Goal: Use online tool/utility: Utilize a website feature to perform a specific function

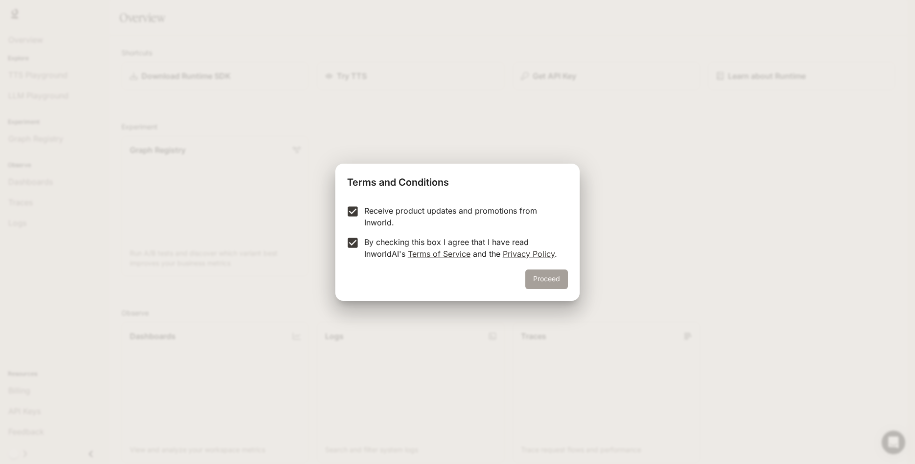
click at [531, 285] on button "Proceed" at bounding box center [546, 279] width 43 height 20
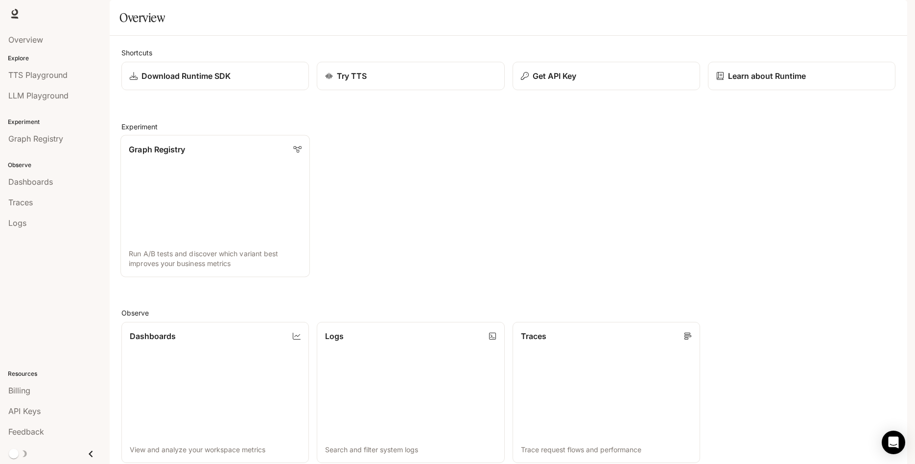
click at [213, 215] on link "Graph Registry Run A/B tests and discover which variant best improves your busi…" at bounding box center [214, 206] width 189 height 142
click at [36, 40] on span "Overview" at bounding box center [25, 40] width 35 height 12
click at [62, 77] on span "TTS Playground" at bounding box center [37, 75] width 59 height 12
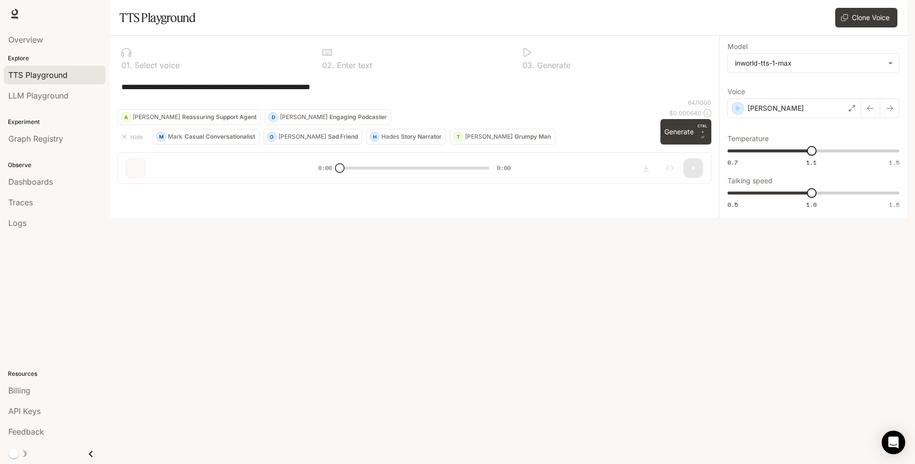
drag, startPoint x: 369, startPoint y: 114, endPoint x: 166, endPoint y: 129, distance: 203.3
click at [121, 93] on textarea "**********" at bounding box center [414, 86] width 586 height 11
paste textarea
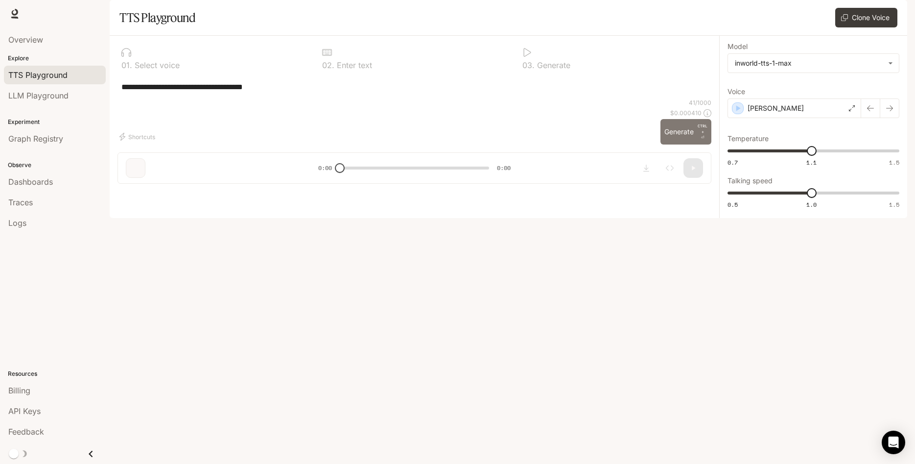
type textarea "**********"
click at [676, 144] on button "Generate CTRL + ⏎" at bounding box center [685, 131] width 51 height 25
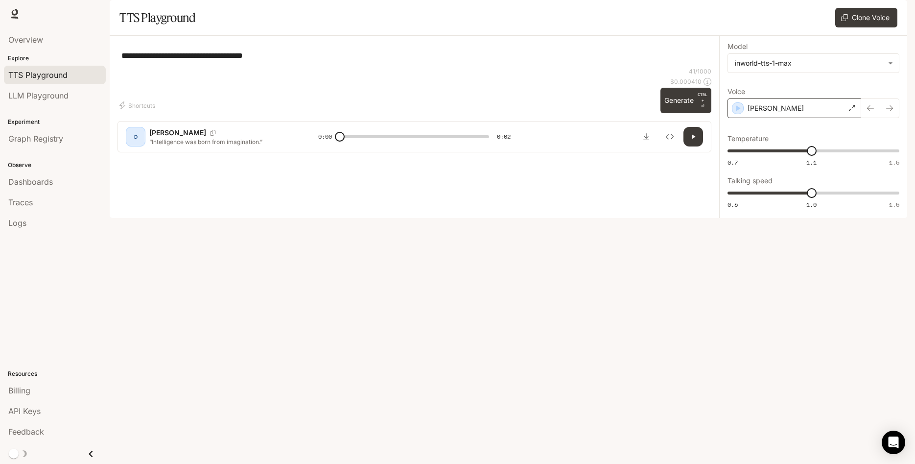
click at [803, 118] on div "[PERSON_NAME]" at bounding box center [795, 108] width 134 height 20
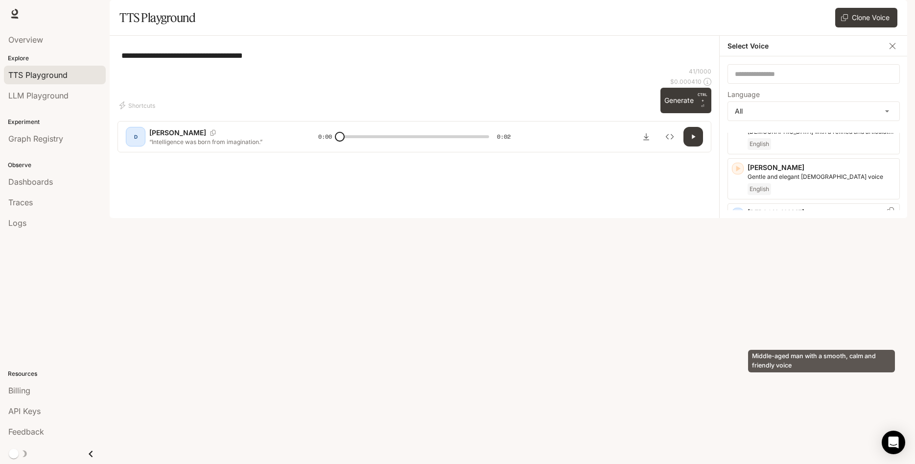
scroll to position [313, 0]
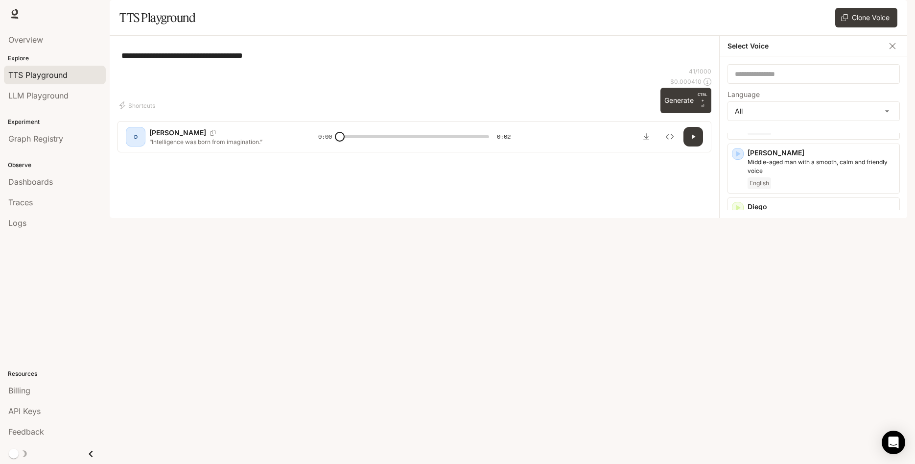
click at [801, 373] on p "[PERSON_NAME]" at bounding box center [822, 368] width 148 height 10
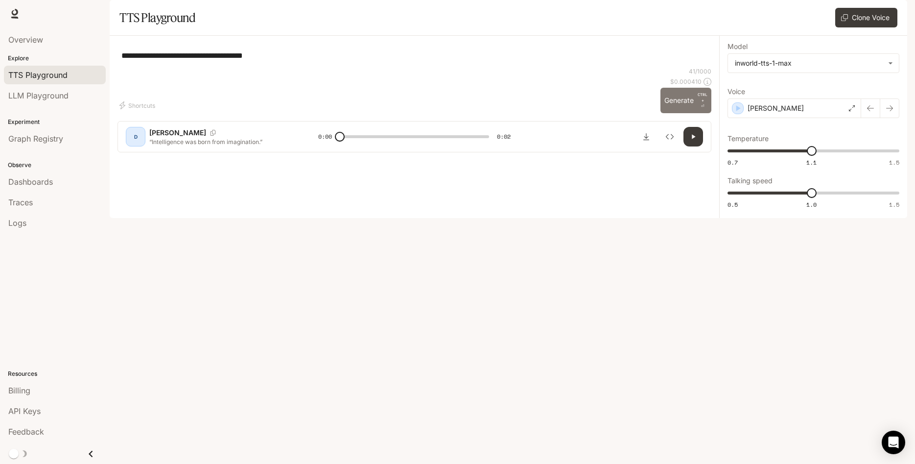
click at [681, 113] on button "Generate CTRL + ⏎" at bounding box center [685, 100] width 51 height 25
click at [787, 118] on div "[PERSON_NAME]" at bounding box center [795, 108] width 134 height 20
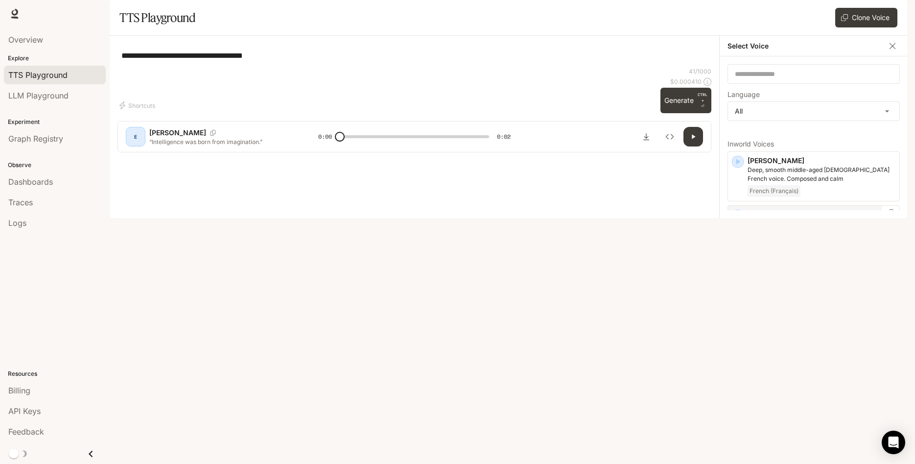
scroll to position [157, 0]
click at [830, 314] on p "[PERSON_NAME]" at bounding box center [822, 310] width 148 height 10
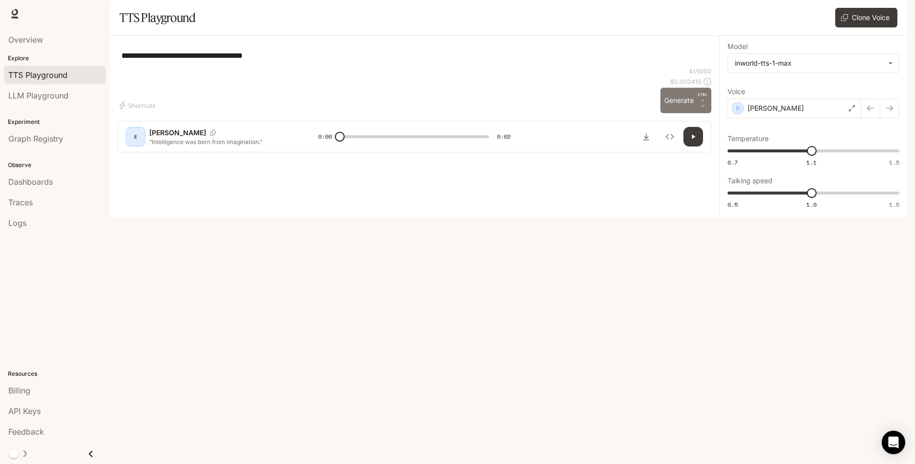
click at [674, 113] on button "Generate CTRL + ⏎" at bounding box center [685, 100] width 51 height 25
click at [798, 118] on div "[PERSON_NAME]" at bounding box center [795, 108] width 134 height 20
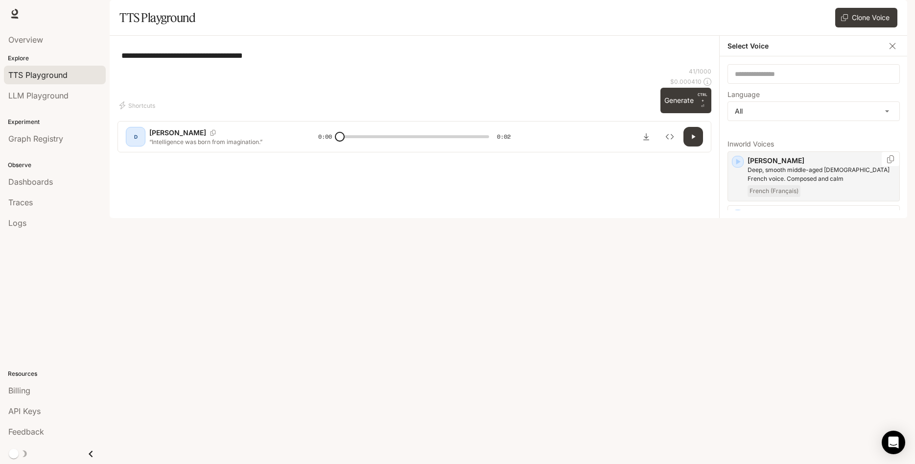
click at [808, 183] on p "Deep, smooth middle-aged [DEMOGRAPHIC_DATA] French voice. Composed and calm" at bounding box center [822, 174] width 148 height 18
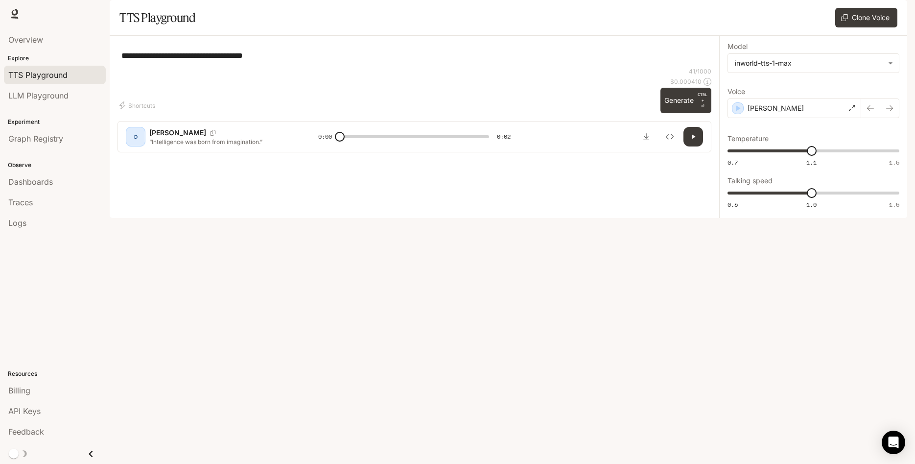
click at [699, 146] on button "button" at bounding box center [693, 137] width 20 height 20
click at [688, 113] on button "Generate CTRL + ⏎" at bounding box center [685, 100] width 51 height 25
click at [765, 118] on div "[PERSON_NAME]" at bounding box center [795, 108] width 134 height 20
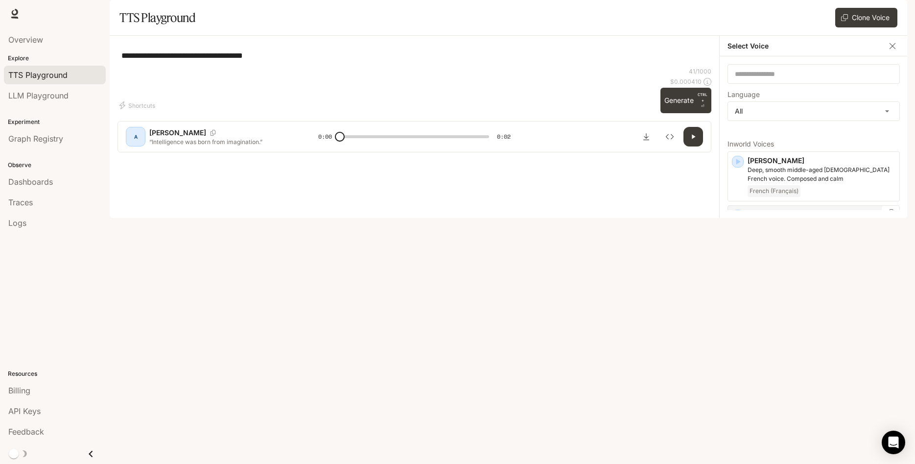
click at [841, 219] on p "[PERSON_NAME]" at bounding box center [822, 215] width 148 height 10
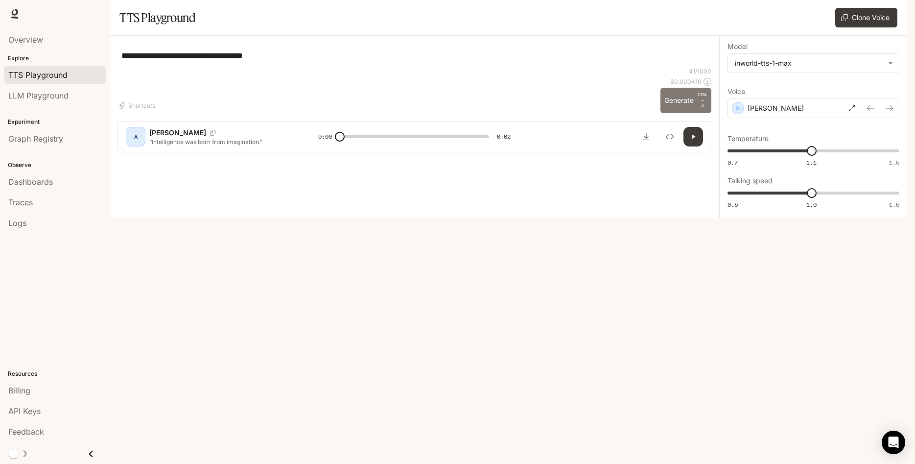
click at [686, 113] on button "Generate CTRL + ⏎" at bounding box center [685, 100] width 51 height 25
click at [804, 118] on div "[PERSON_NAME]" at bounding box center [795, 108] width 134 height 20
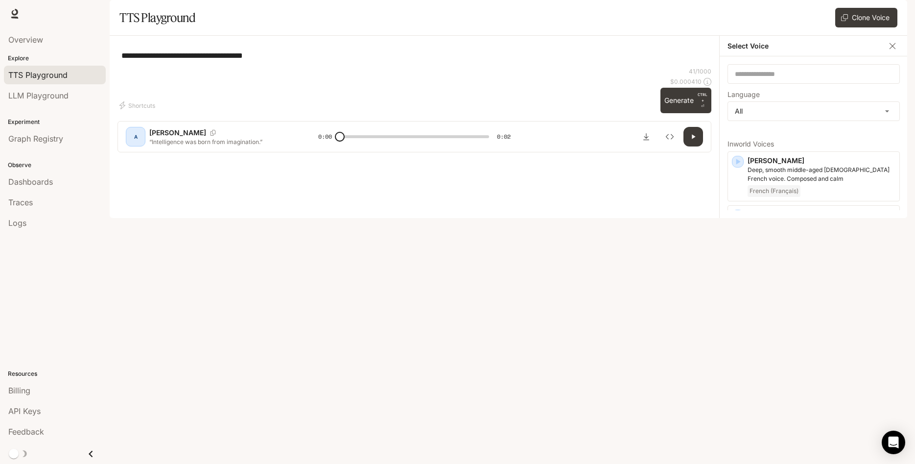
click at [819, 296] on div "English" at bounding box center [822, 290] width 148 height 12
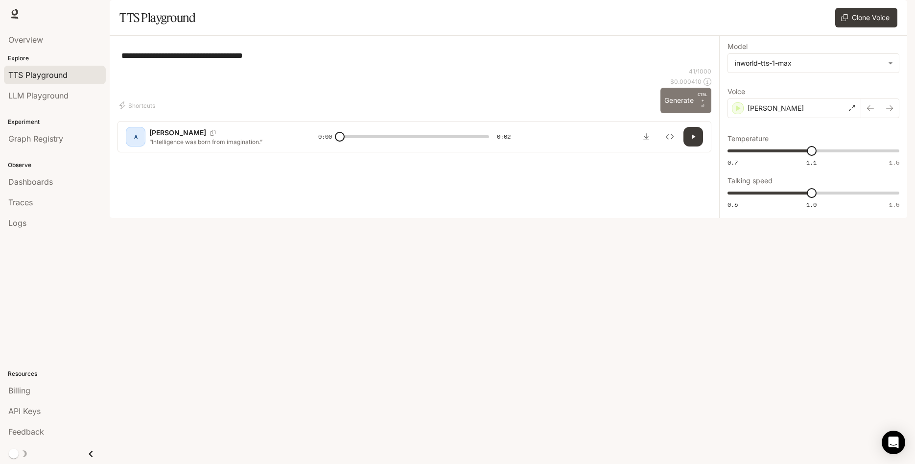
click at [667, 113] on button "Generate CTRL + ⏎" at bounding box center [685, 100] width 51 height 25
click at [791, 94] on body "**********" at bounding box center [457, 232] width 915 height 464
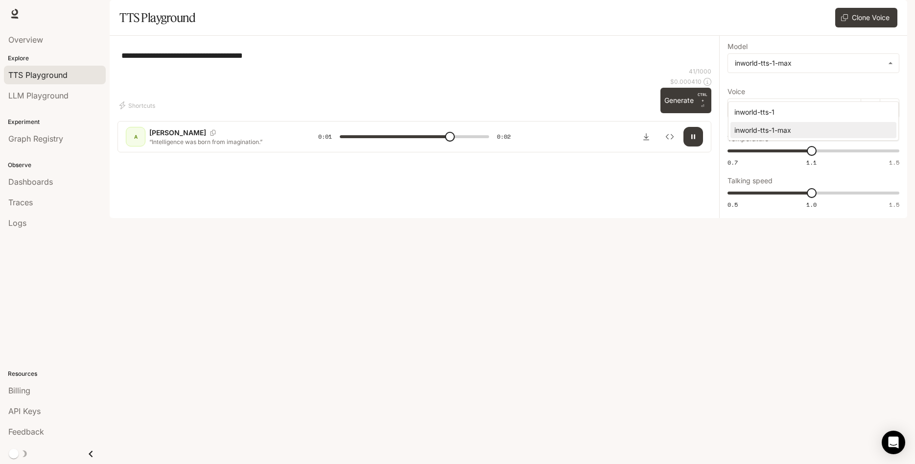
click at [795, 90] on div at bounding box center [457, 232] width 915 height 464
click at [693, 141] on icon "button" at bounding box center [693, 137] width 8 height 8
click at [746, 118] on div "[PERSON_NAME]" at bounding box center [795, 108] width 134 height 20
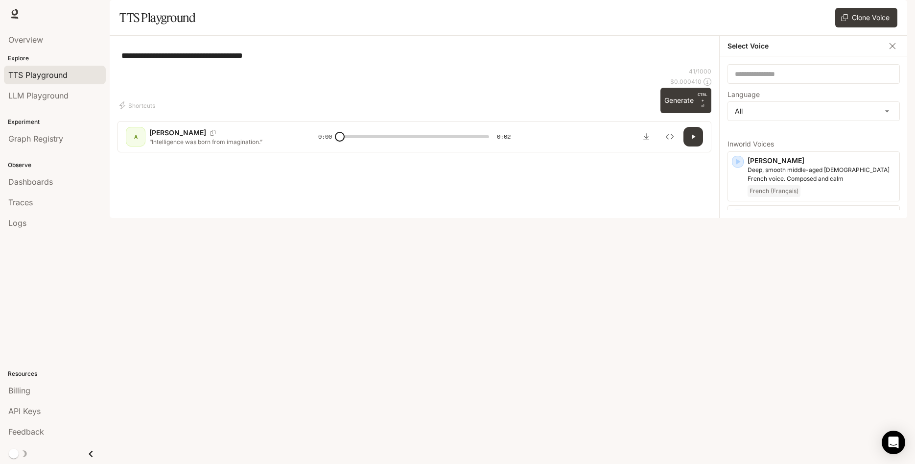
click at [784, 318] on p "Asuka" at bounding box center [822, 313] width 148 height 10
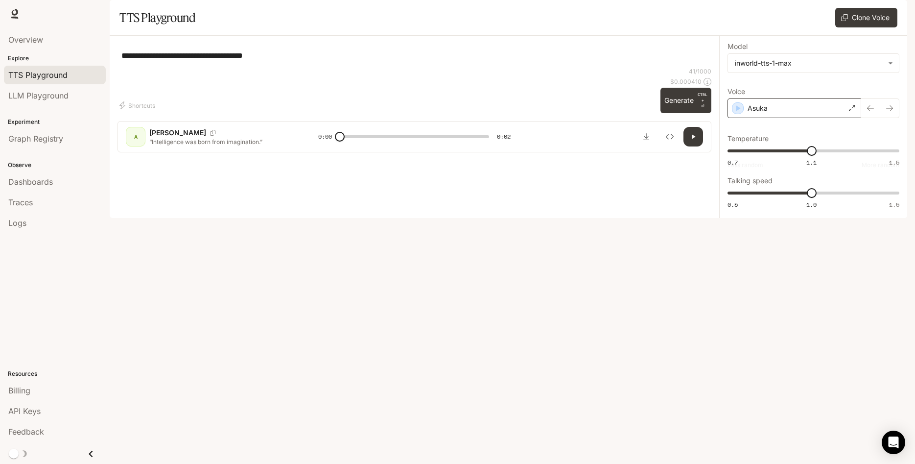
click at [769, 118] on div "Asuka" at bounding box center [795, 108] width 134 height 20
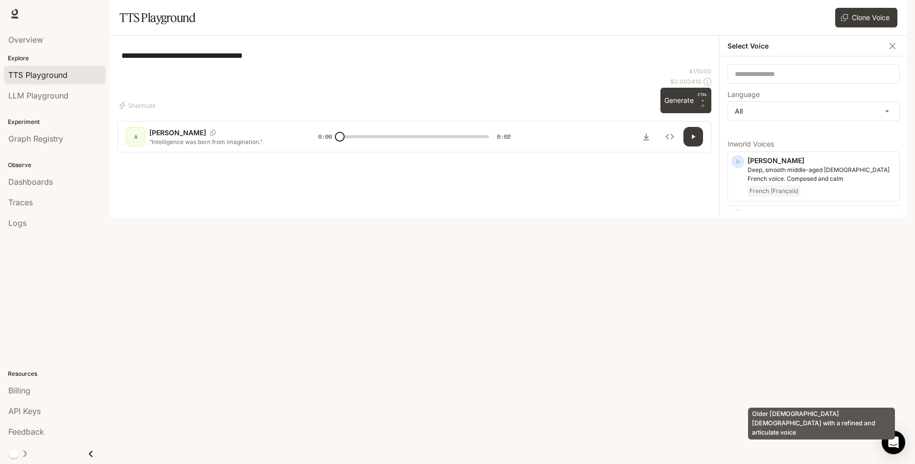
click at [800, 390] on p "Older [DEMOGRAPHIC_DATA] [DEMOGRAPHIC_DATA] with a refined and articulate voice" at bounding box center [822, 381] width 148 height 18
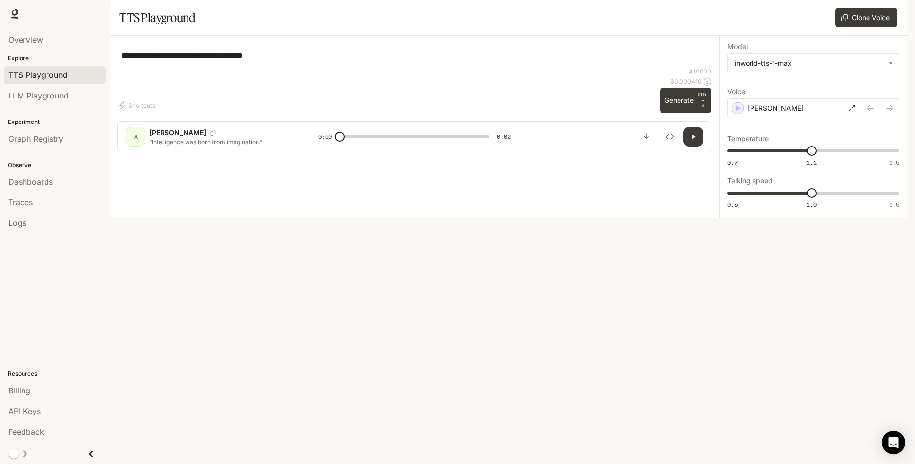
click at [697, 141] on icon "button" at bounding box center [693, 137] width 8 height 8
click at [682, 113] on button "Generate CTRL + ⏎" at bounding box center [685, 100] width 51 height 25
click at [750, 113] on p "[PERSON_NAME]" at bounding box center [776, 108] width 56 height 10
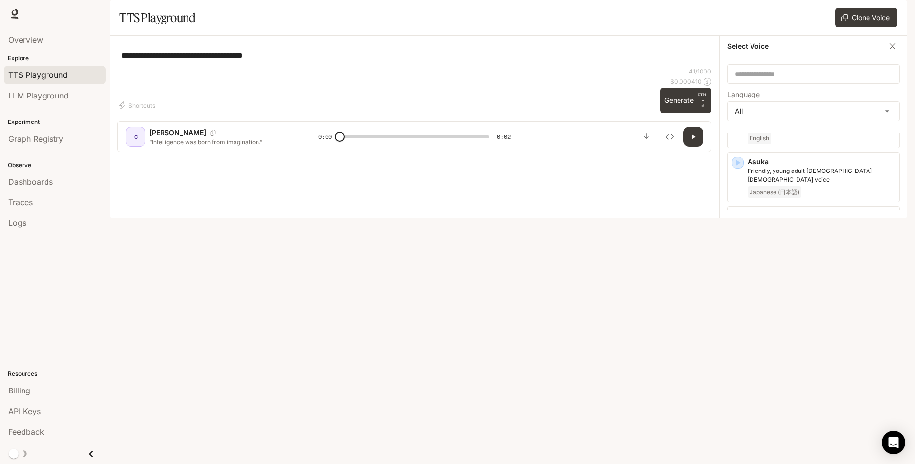
scroll to position [173, 0]
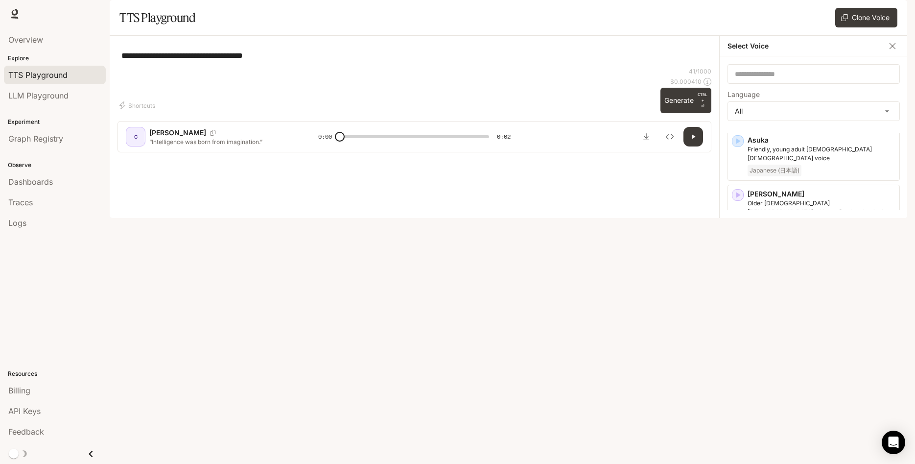
click at [614, 67] on div "**********" at bounding box center [414, 55] width 594 height 23
click at [790, 261] on p "Gentle and elegant [DEMOGRAPHIC_DATA] voice" at bounding box center [822, 257] width 148 height 9
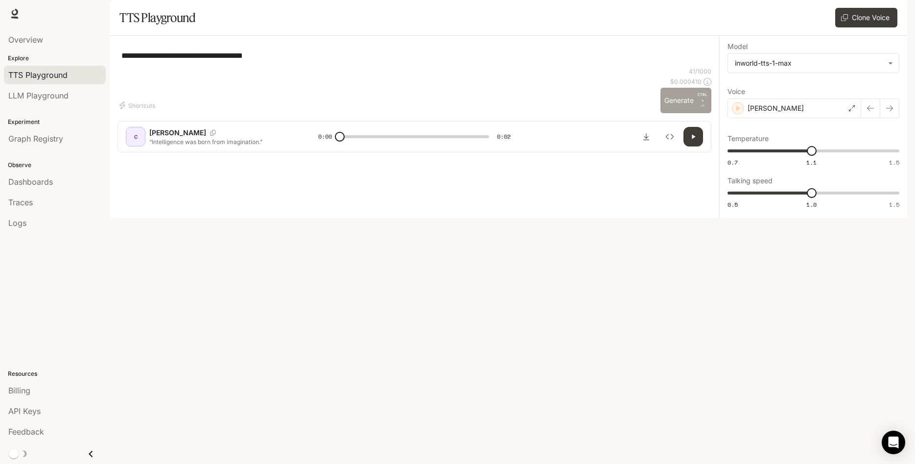
click at [679, 113] on button "Generate CTRL + ⏎" at bounding box center [685, 100] width 51 height 25
click at [797, 118] on div "[PERSON_NAME]" at bounding box center [795, 108] width 134 height 20
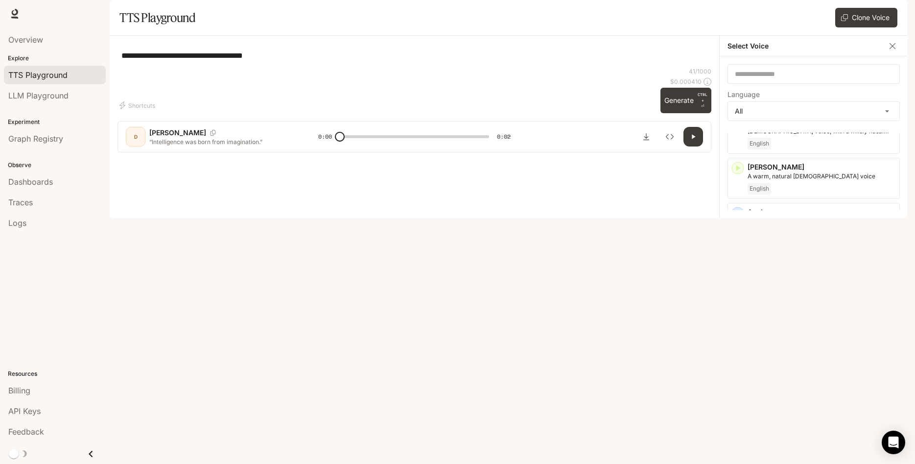
scroll to position [157, 0]
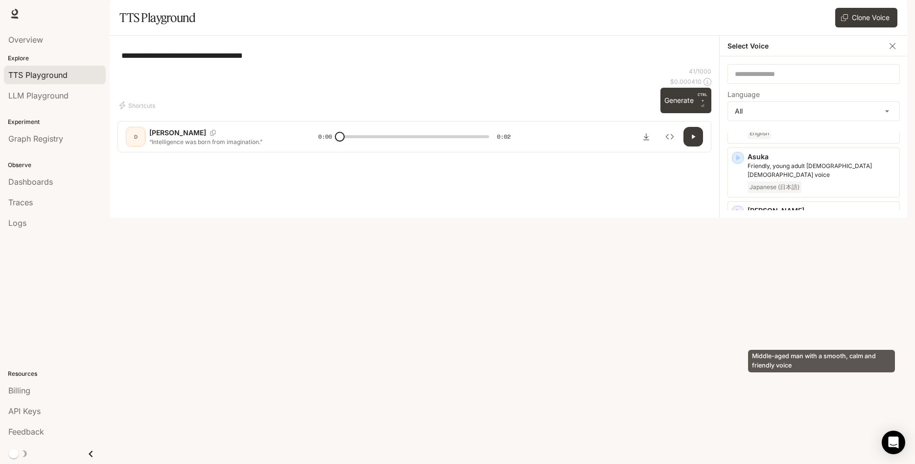
click at [795, 329] on p "Middle-aged man with a smooth, calm and friendly voice" at bounding box center [822, 323] width 148 height 18
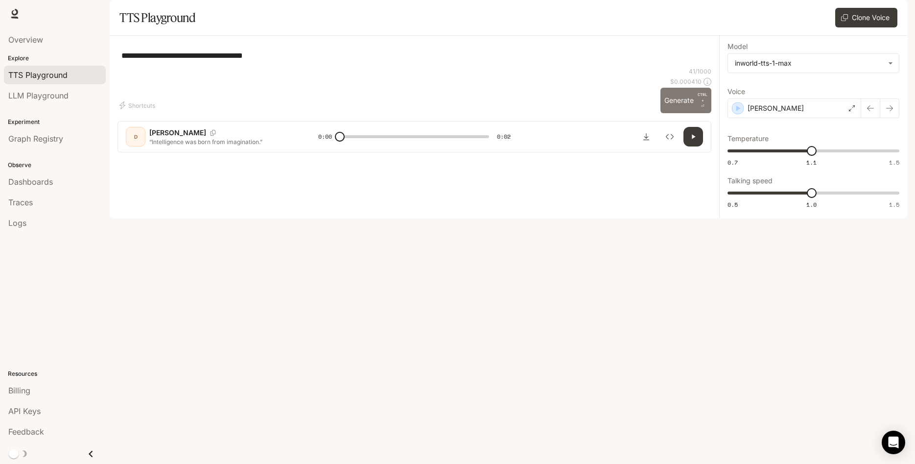
click at [685, 113] on button "Generate CTRL + ⏎" at bounding box center [685, 100] width 51 height 25
click at [838, 118] on div "[PERSON_NAME]" at bounding box center [795, 108] width 134 height 20
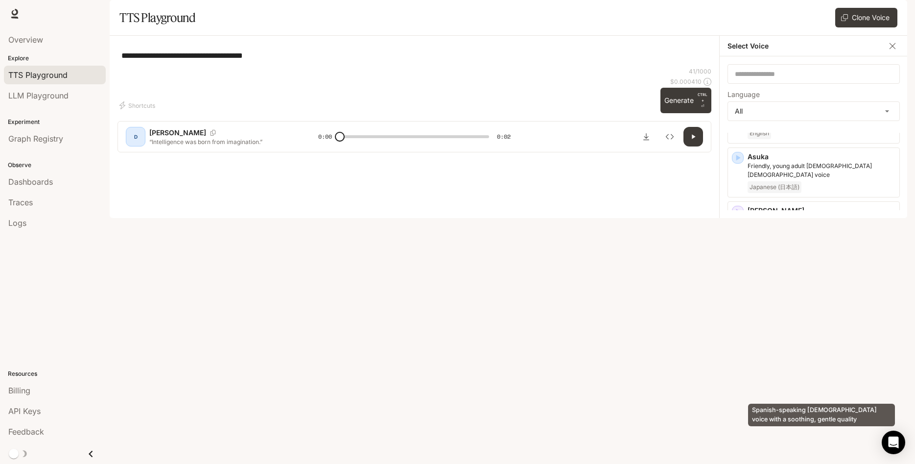
click at [783, 382] on p "Spanish-speaking [DEMOGRAPHIC_DATA] voice with a soothing, gentle quality" at bounding box center [822, 377] width 148 height 18
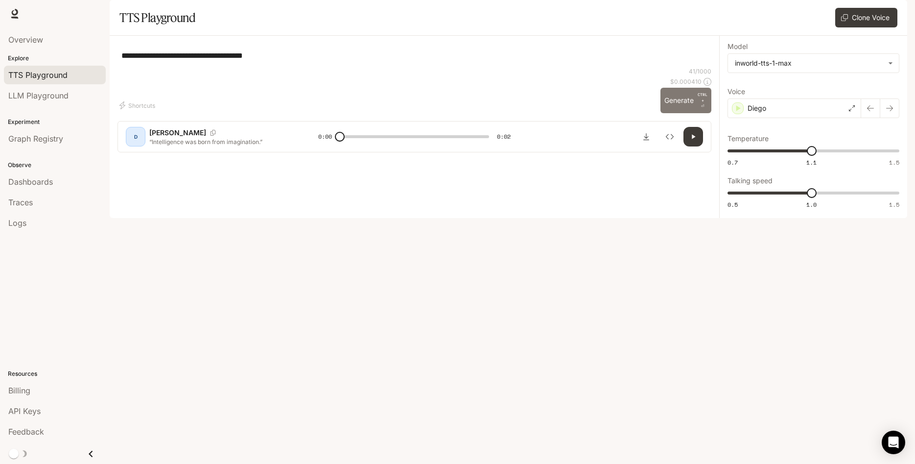
click at [681, 113] on button "Generate CTRL + ⏎" at bounding box center [685, 100] width 51 height 25
click at [797, 118] on div "Diego" at bounding box center [795, 108] width 134 height 20
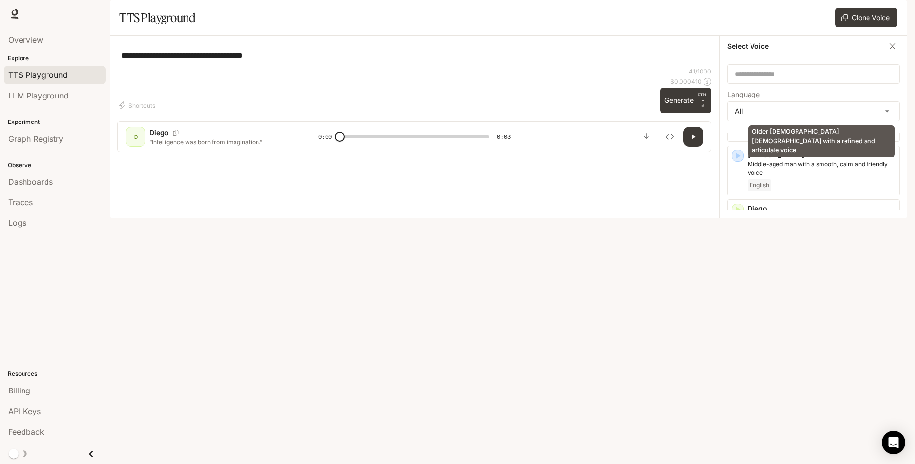
scroll to position [313, 0]
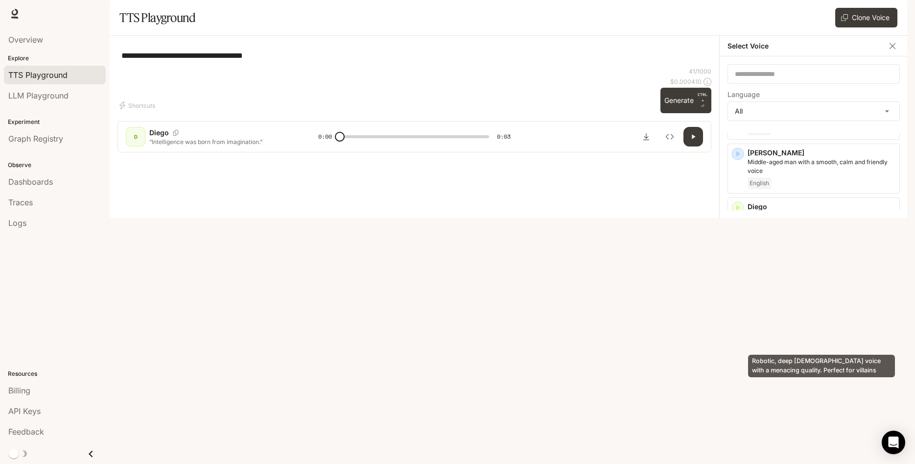
click at [807, 333] on p "Robotic, deep [DEMOGRAPHIC_DATA] voice with a menacing quality. Perfect for vil…" at bounding box center [822, 328] width 148 height 18
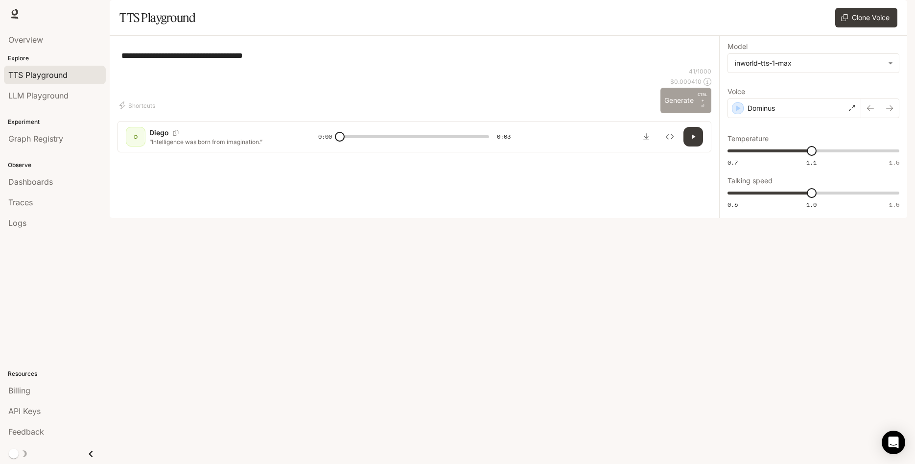
click at [684, 113] on button "Generate CTRL + ⏎" at bounding box center [685, 100] width 51 height 25
click at [816, 118] on div "Dominus" at bounding box center [795, 108] width 134 height 20
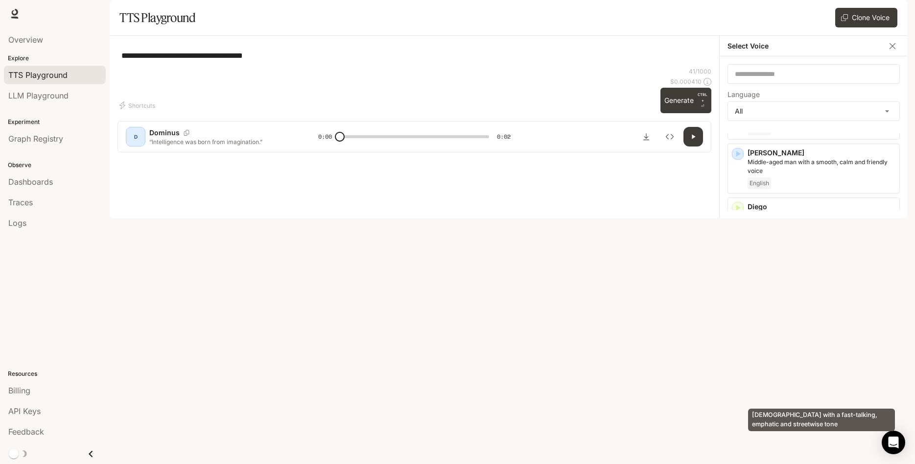
click at [782, 387] on p "[DEMOGRAPHIC_DATA] with a fast-talking, emphatic and streetwise tone" at bounding box center [822, 382] width 148 height 18
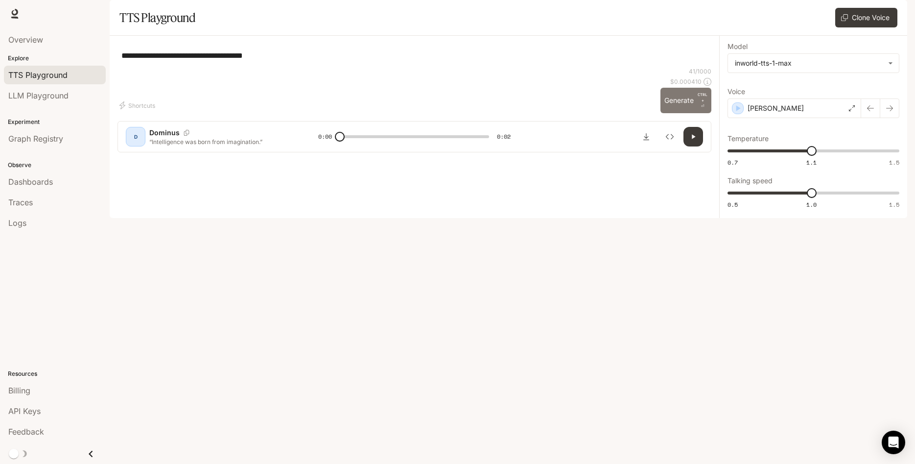
click at [690, 113] on button "Generate CTRL + ⏎" at bounding box center [685, 100] width 51 height 25
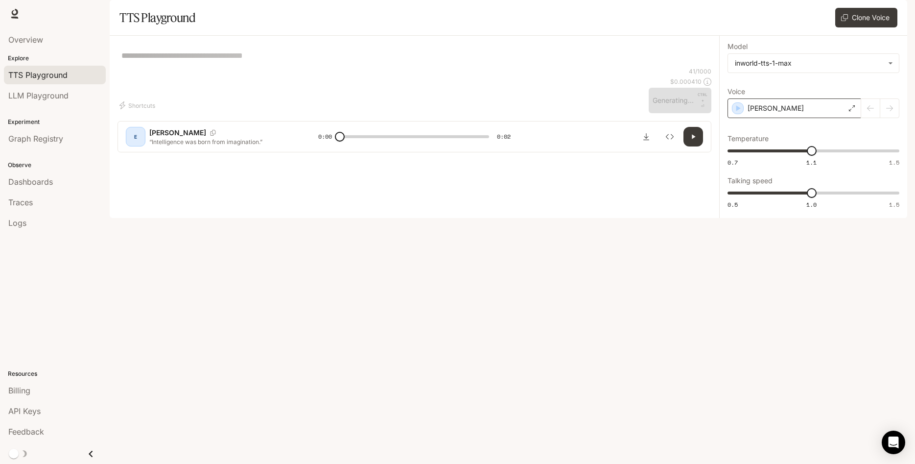
click at [787, 118] on div "[PERSON_NAME]" at bounding box center [795, 108] width 134 height 20
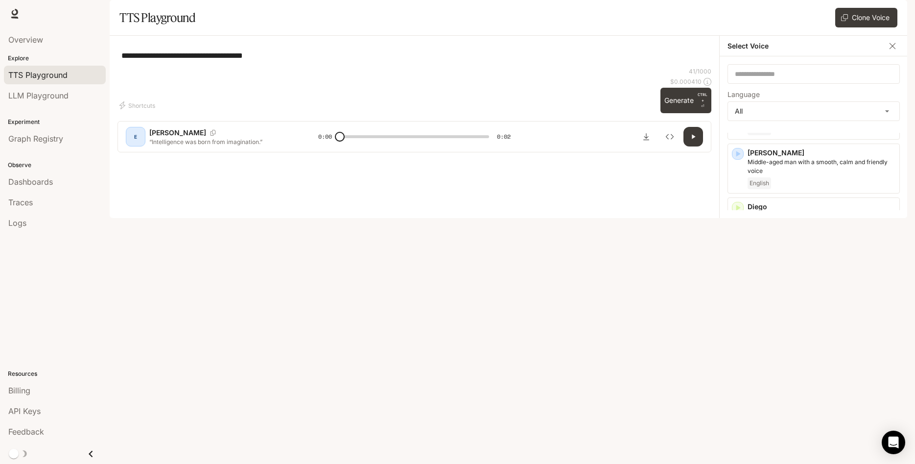
click at [689, 146] on button "button" at bounding box center [693, 137] width 20 height 20
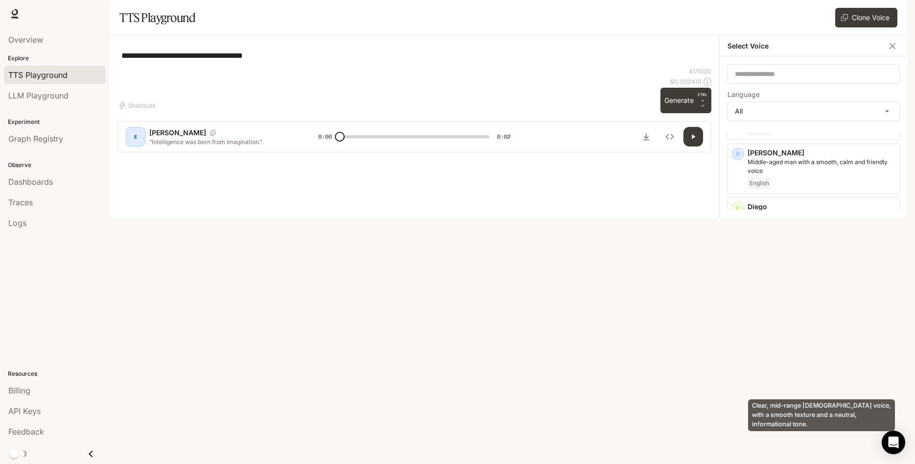
click at [755, 443] on p "Clear, mid-range [DEMOGRAPHIC_DATA] voice, with a smooth texture and a neutral,…" at bounding box center [822, 435] width 148 height 18
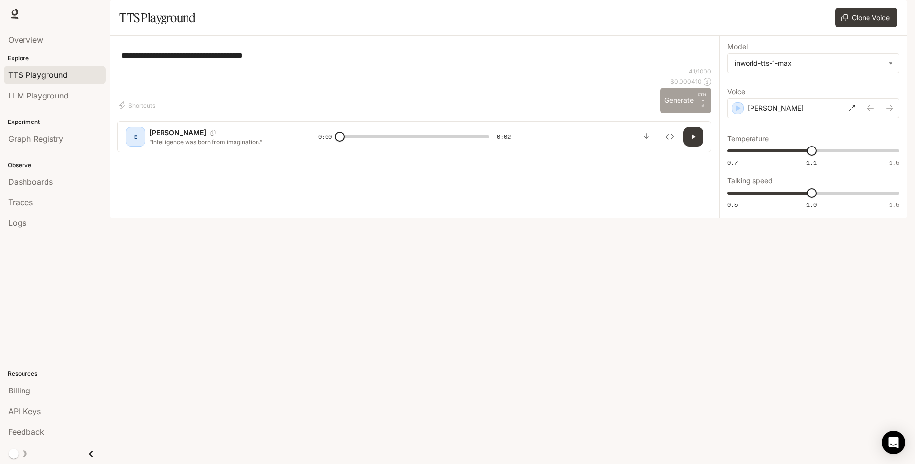
click at [690, 113] on button "Generate CTRL + ⏎" at bounding box center [685, 100] width 51 height 25
click at [782, 118] on div "[PERSON_NAME]" at bounding box center [795, 108] width 134 height 20
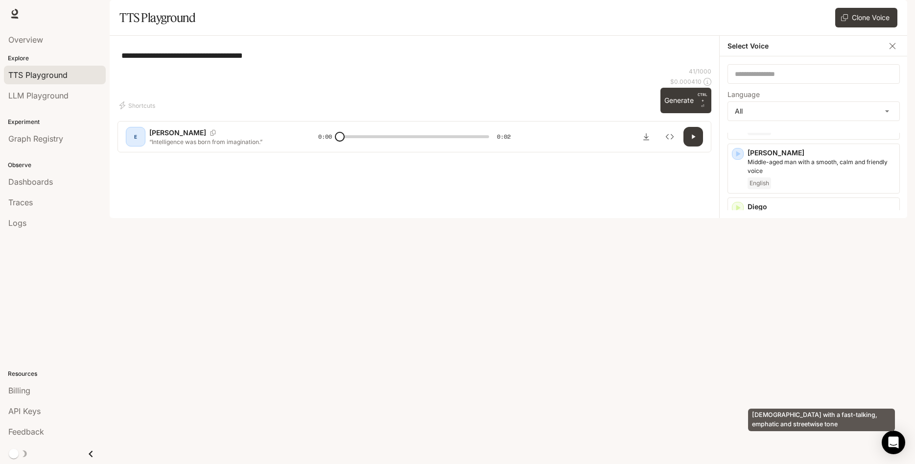
click at [798, 373] on p "[PERSON_NAME]" at bounding box center [822, 368] width 148 height 10
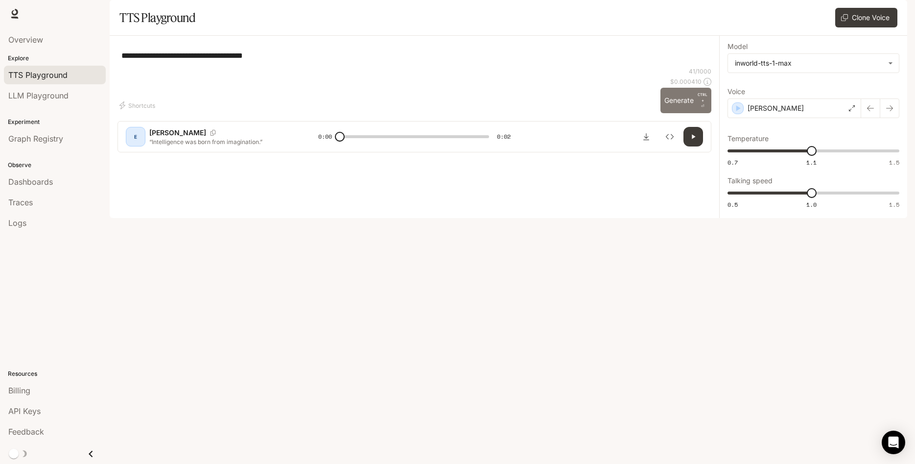
click at [684, 113] on button "Generate CTRL + ⏎" at bounding box center [685, 100] width 51 height 25
type input "*"
click at [768, 118] on div "[PERSON_NAME]" at bounding box center [795, 108] width 134 height 20
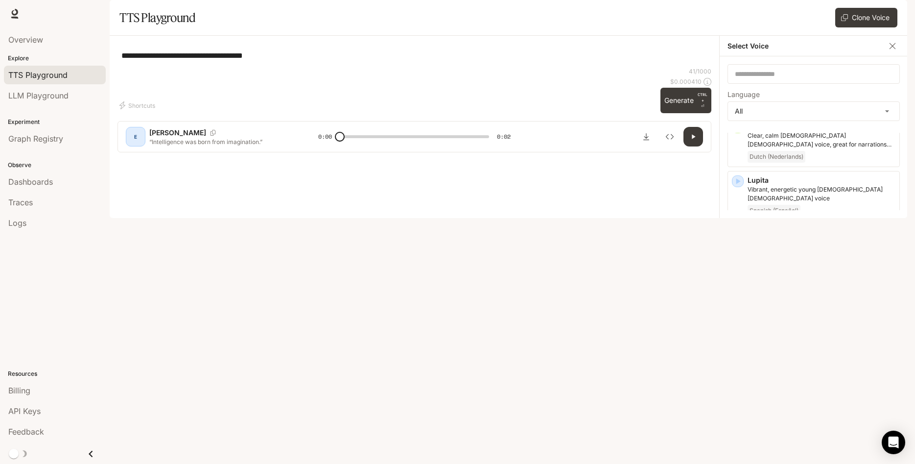
scroll to position [1567, 0]
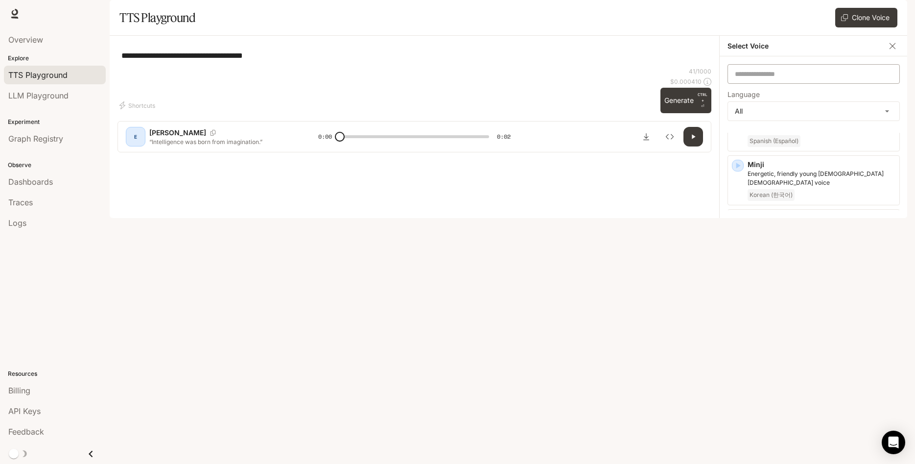
click at [785, 84] on div "​" at bounding box center [814, 74] width 172 height 20
type input "*"
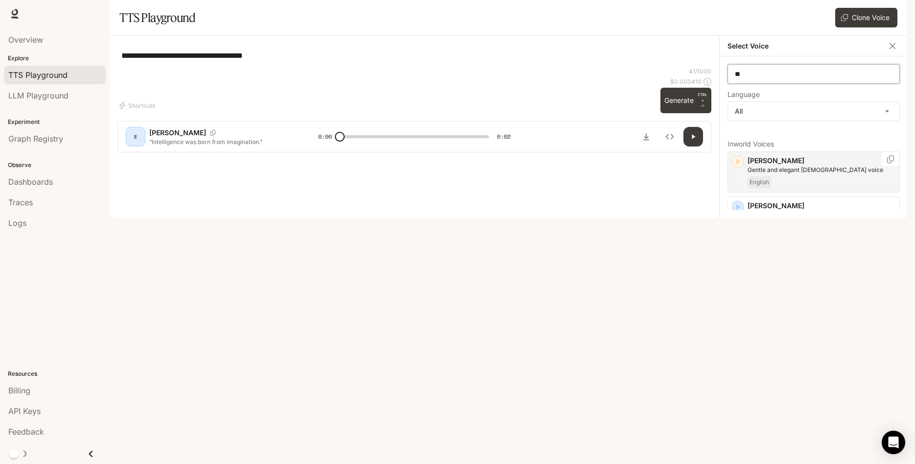
type input "**"
click at [830, 188] on div "English" at bounding box center [822, 182] width 148 height 12
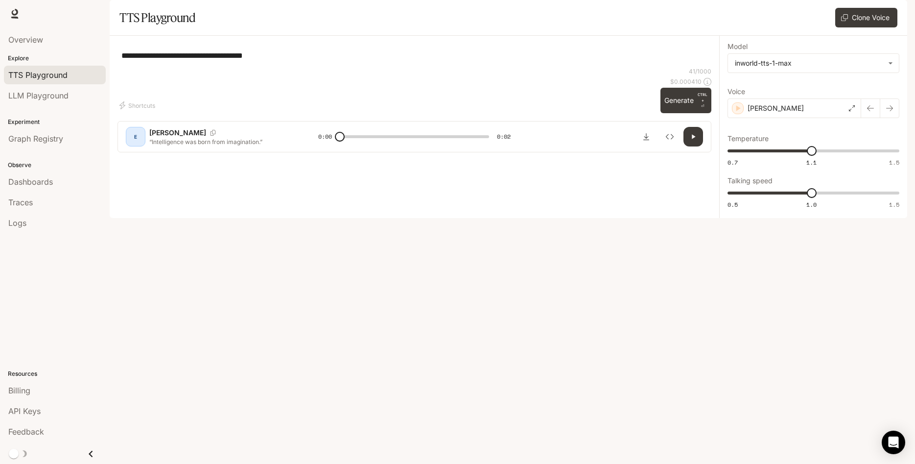
click at [685, 113] on button "Generate CTRL + ⏎" at bounding box center [685, 100] width 51 height 25
type input "*"
click at [644, 141] on icon "Download audio" at bounding box center [646, 137] width 8 height 8
